Goal: Information Seeking & Learning: Learn about a topic

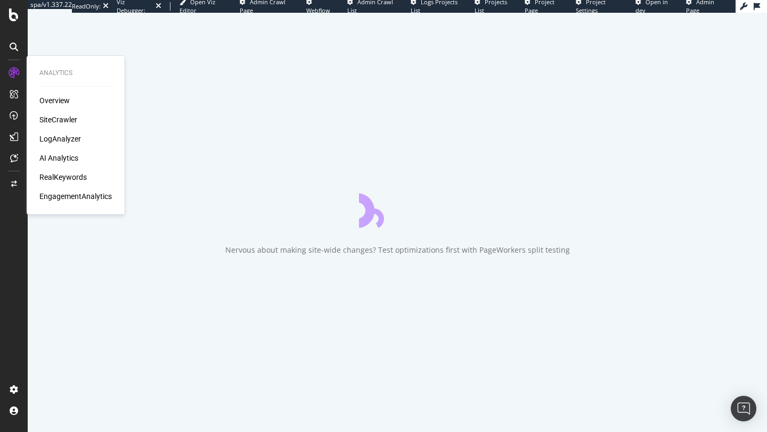
click at [64, 161] on div "AI Analytics" at bounding box center [58, 158] width 39 height 11
